Goal: Information Seeking & Learning: Learn about a topic

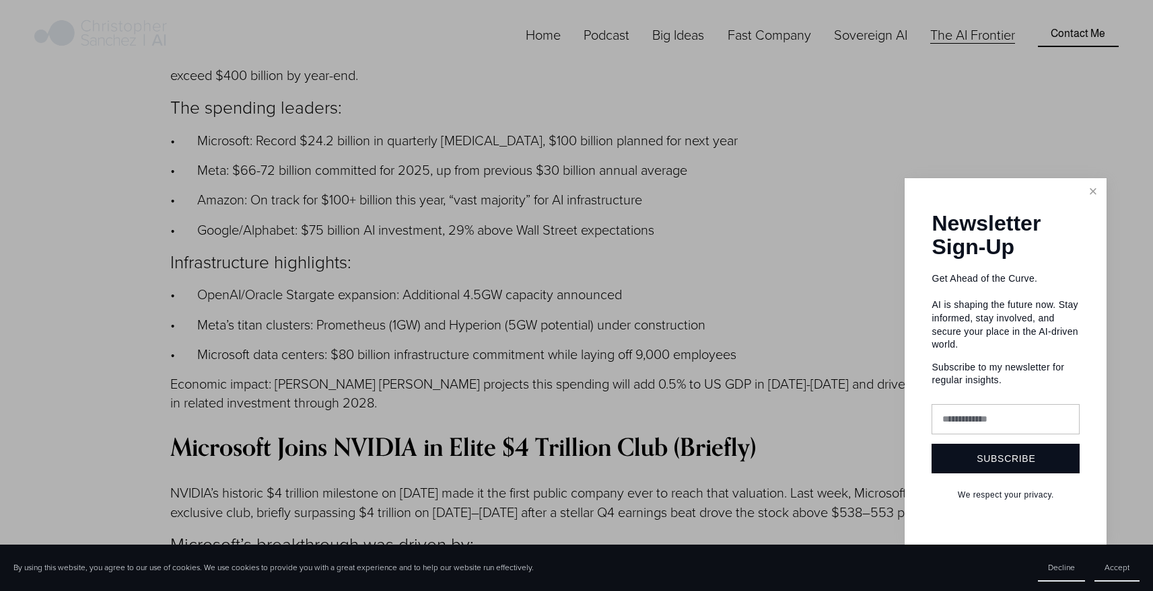
scroll to position [2434, 0]
click at [1099, 204] on link "Close" at bounding box center [1093, 192] width 24 height 24
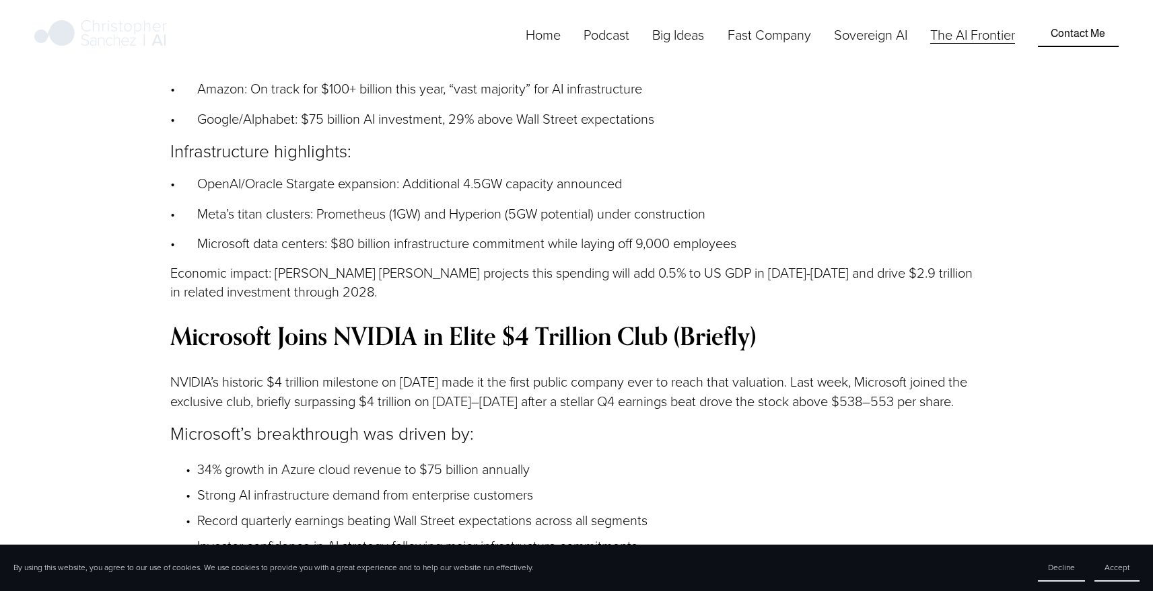
scroll to position [2549, 0]
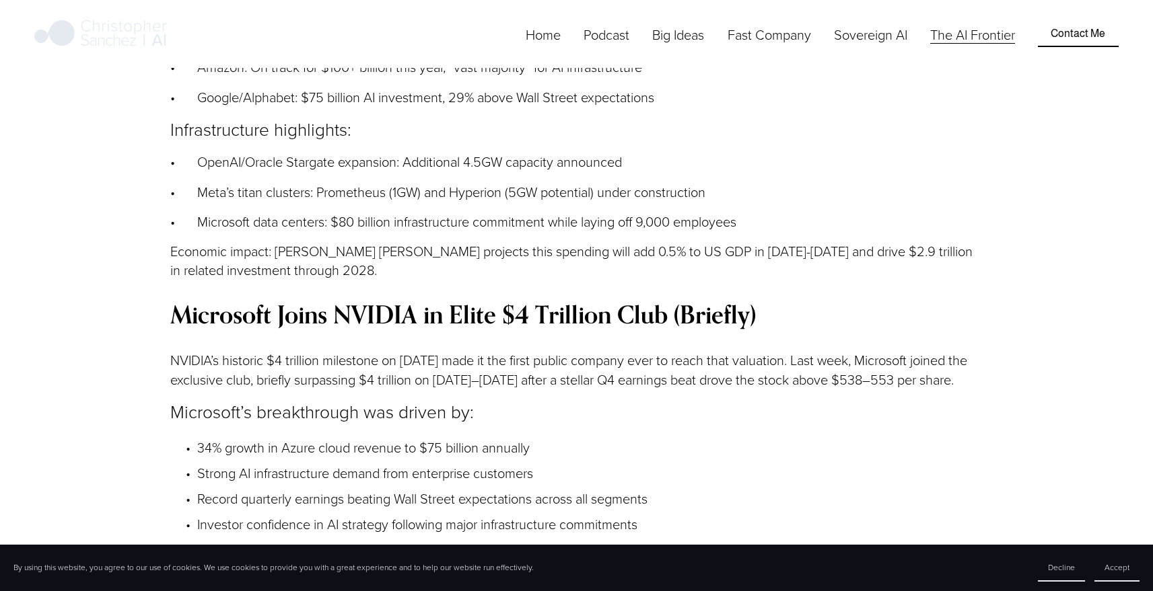
scroll to position [2573, 0]
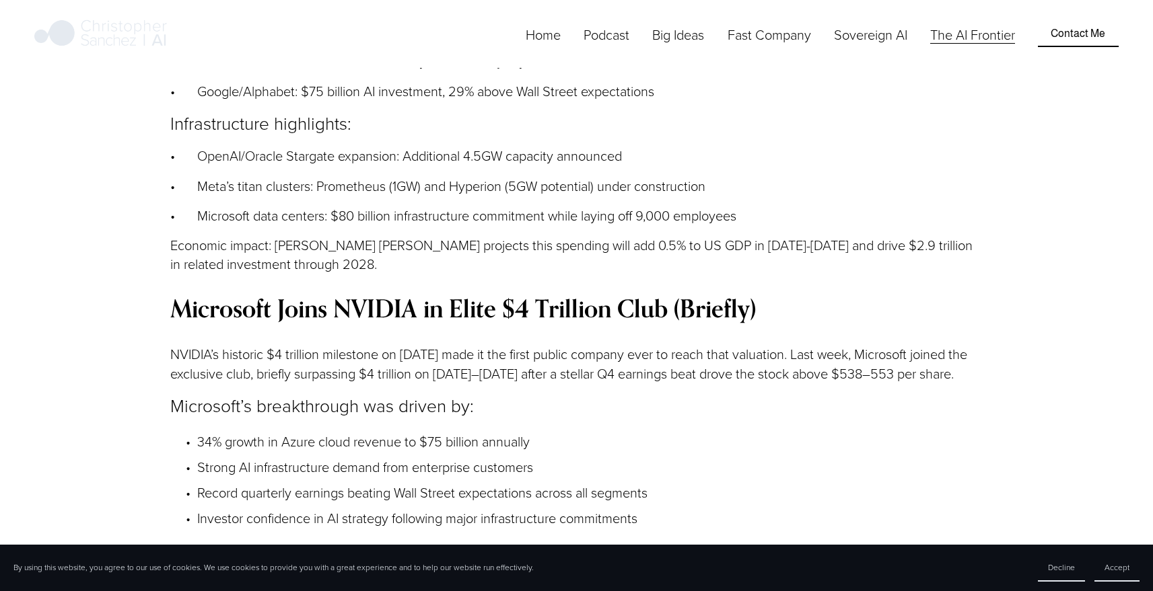
click at [555, 394] on p "Microsoft’s breakthrough was driven by:" at bounding box center [576, 406] width 813 height 25
click at [567, 345] on p "NVIDIA’s historic $4 trillion milestone on [DATE] made it the first public comp…" at bounding box center [576, 364] width 813 height 38
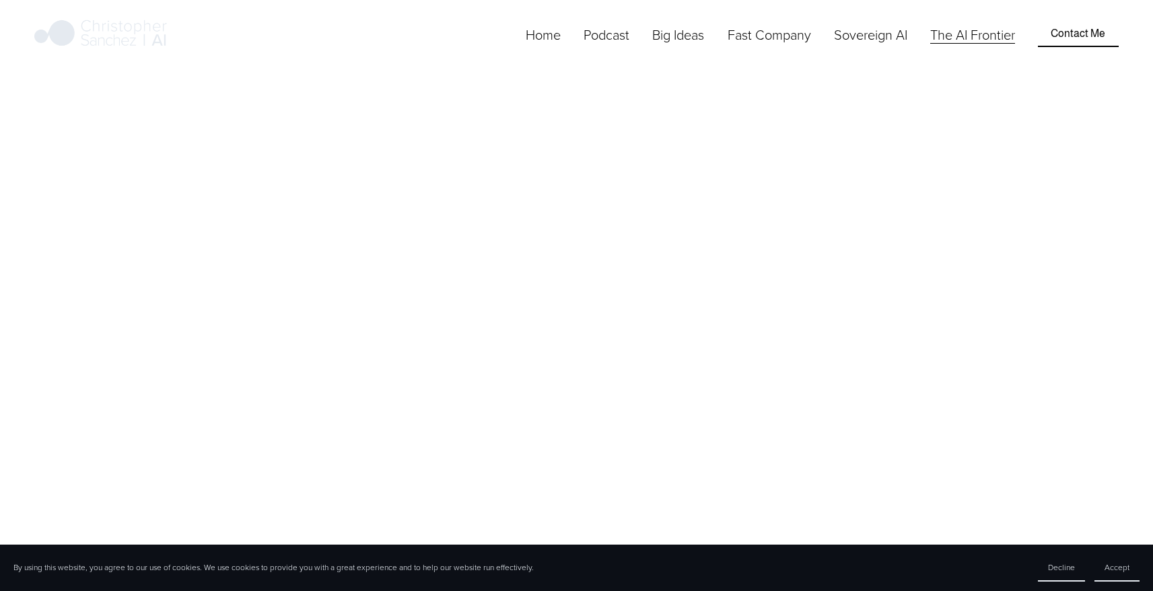
scroll to position [2573, 0]
